Goal: Task Accomplishment & Management: Use online tool/utility

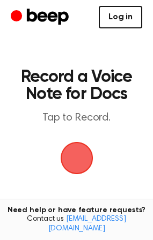
click at [135, 23] on link "Log in" at bounding box center [120, 17] width 43 height 23
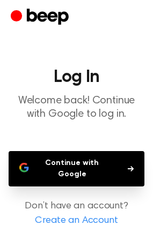
click at [102, 163] on button "Continue with Google" at bounding box center [77, 168] width 136 height 35
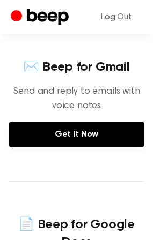
scroll to position [334, 0]
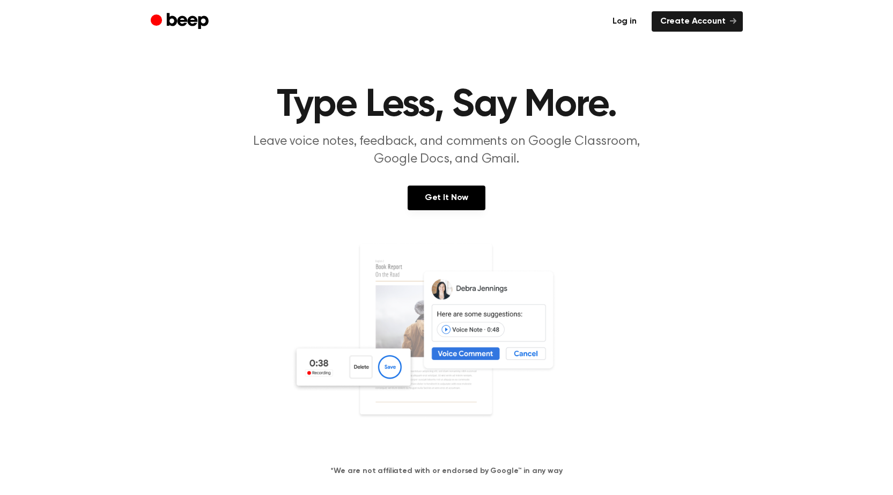
click at [633, 24] on link "Log in" at bounding box center [624, 21] width 41 height 20
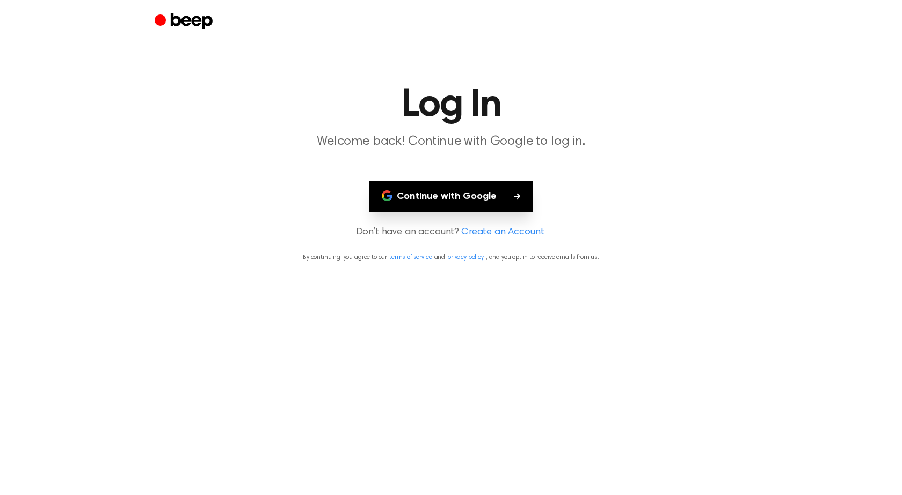
click at [493, 193] on button "Continue with Google" at bounding box center [451, 197] width 164 height 32
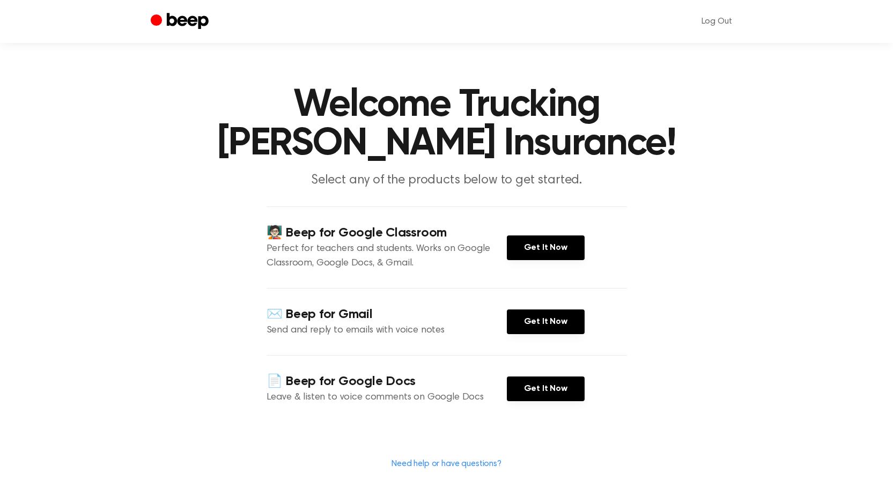
scroll to position [107, 0]
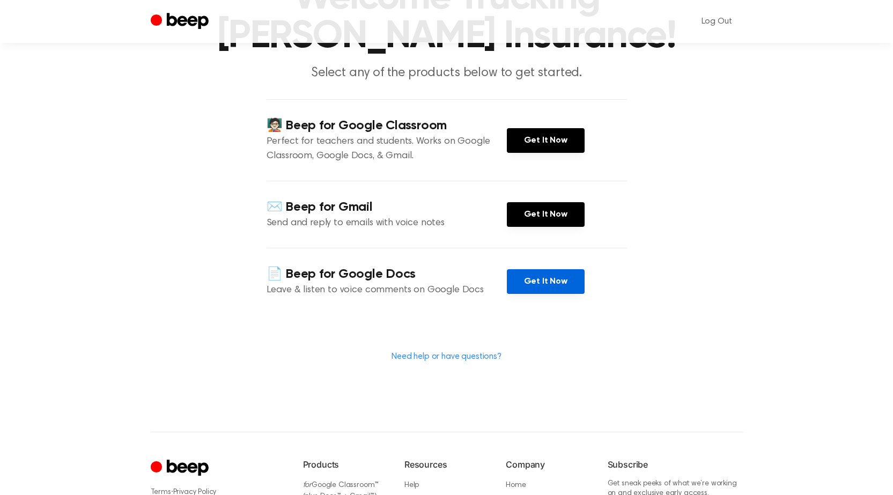
click at [516, 279] on link "Get It Now" at bounding box center [546, 281] width 78 height 25
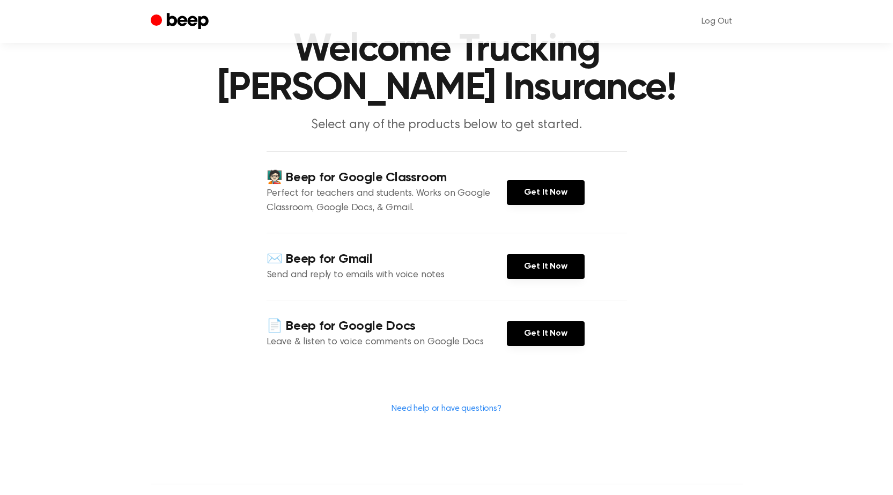
scroll to position [0, 0]
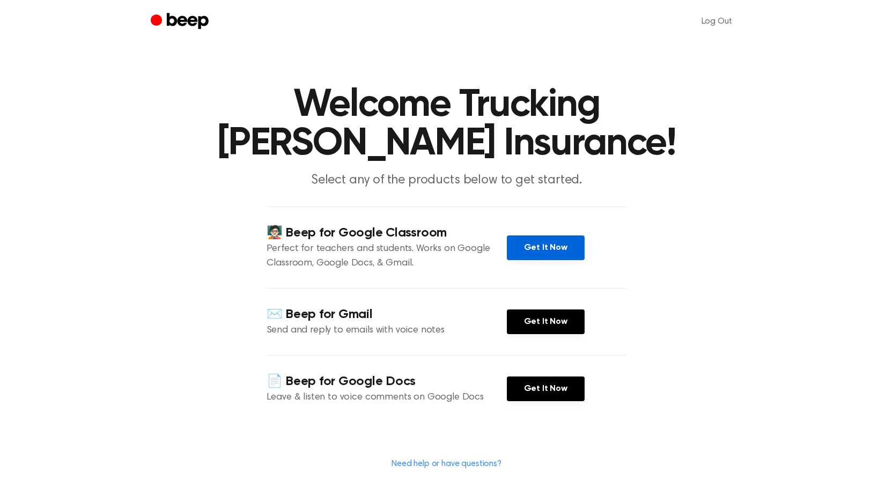
click at [551, 247] on link "Get It Now" at bounding box center [546, 248] width 78 height 25
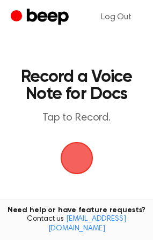
click at [83, 156] on span "button" at bounding box center [76, 158] width 35 height 35
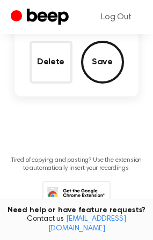
scroll to position [137, 0]
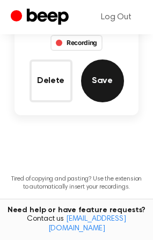
click at [99, 73] on button "Save" at bounding box center [102, 81] width 43 height 43
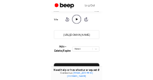
scroll to position [215, 0]
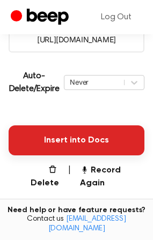
click at [53, 141] on button "Insert into Docs" at bounding box center [77, 141] width 136 height 30
